Goal: Task Accomplishment & Management: Manage account settings

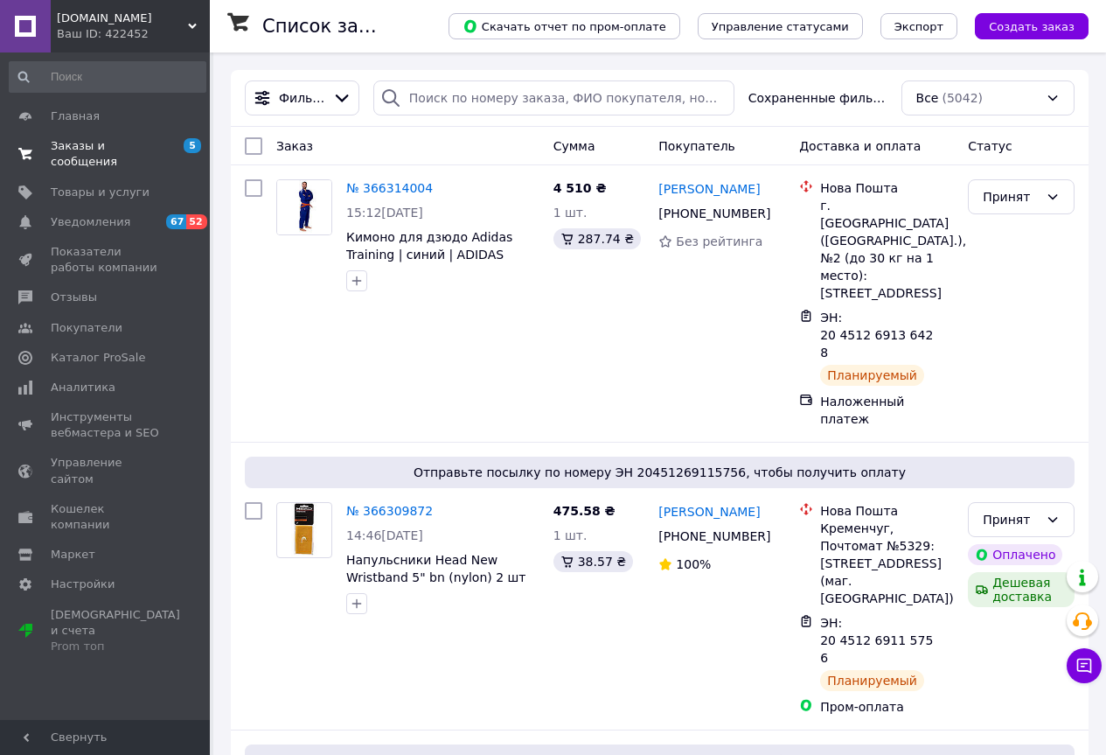
click at [72, 154] on span "Заказы и сообщения" at bounding box center [106, 153] width 111 height 31
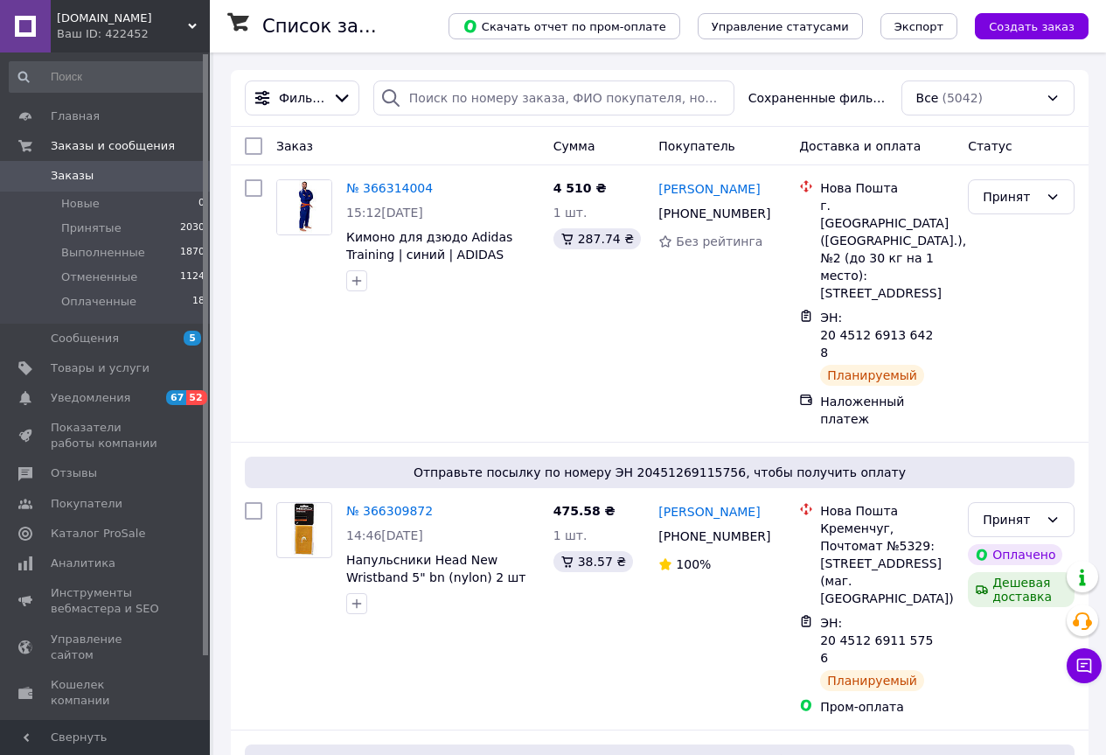
click at [80, 172] on span "Заказы" at bounding box center [72, 176] width 43 height 16
click at [57, 174] on span "Заказы" at bounding box center [72, 176] width 43 height 16
click at [71, 167] on link "Заказы 0" at bounding box center [107, 176] width 215 height 30
